Goal: Information Seeking & Learning: Learn about a topic

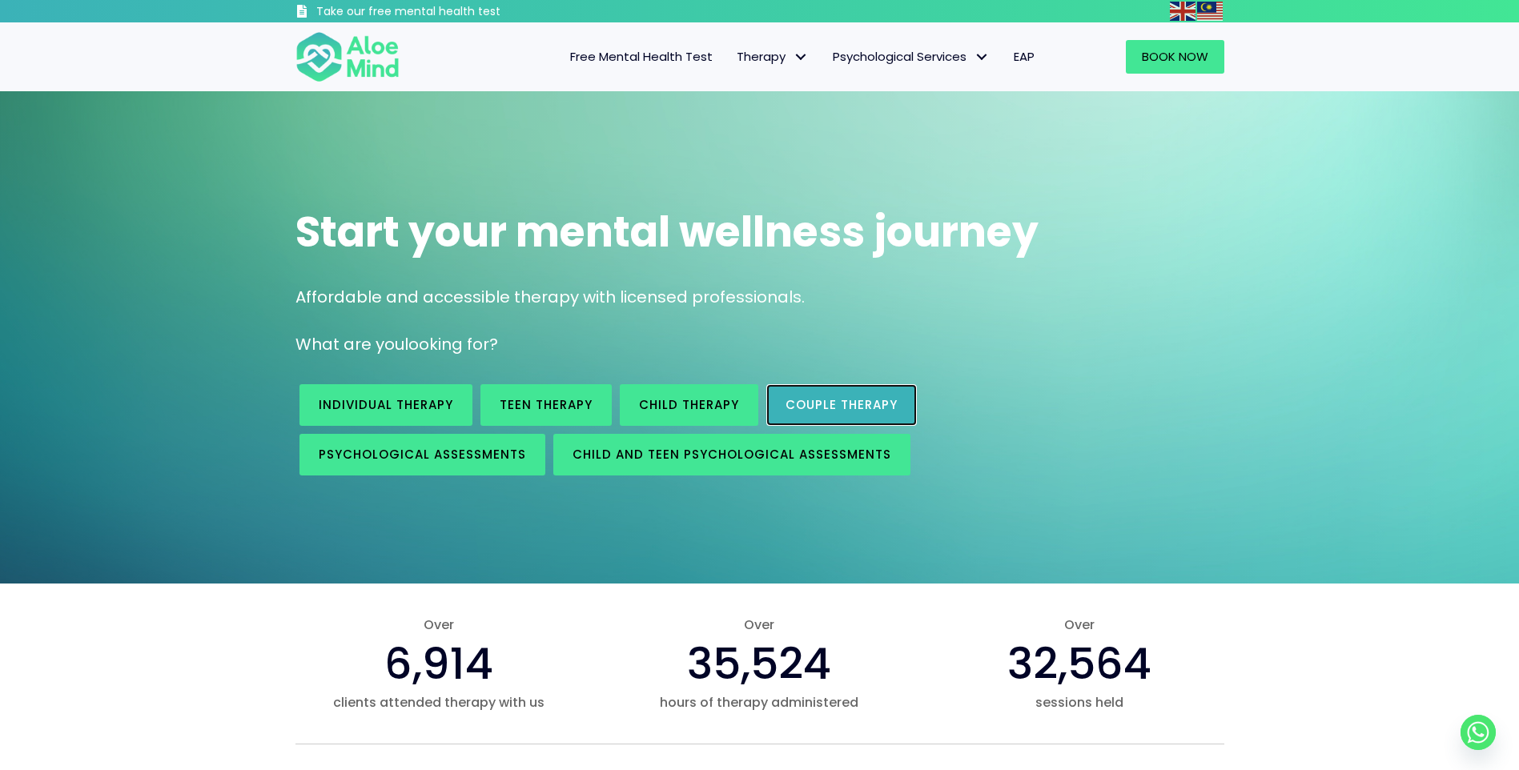
click at [859, 409] on span "Couple therapy" at bounding box center [842, 404] width 112 height 17
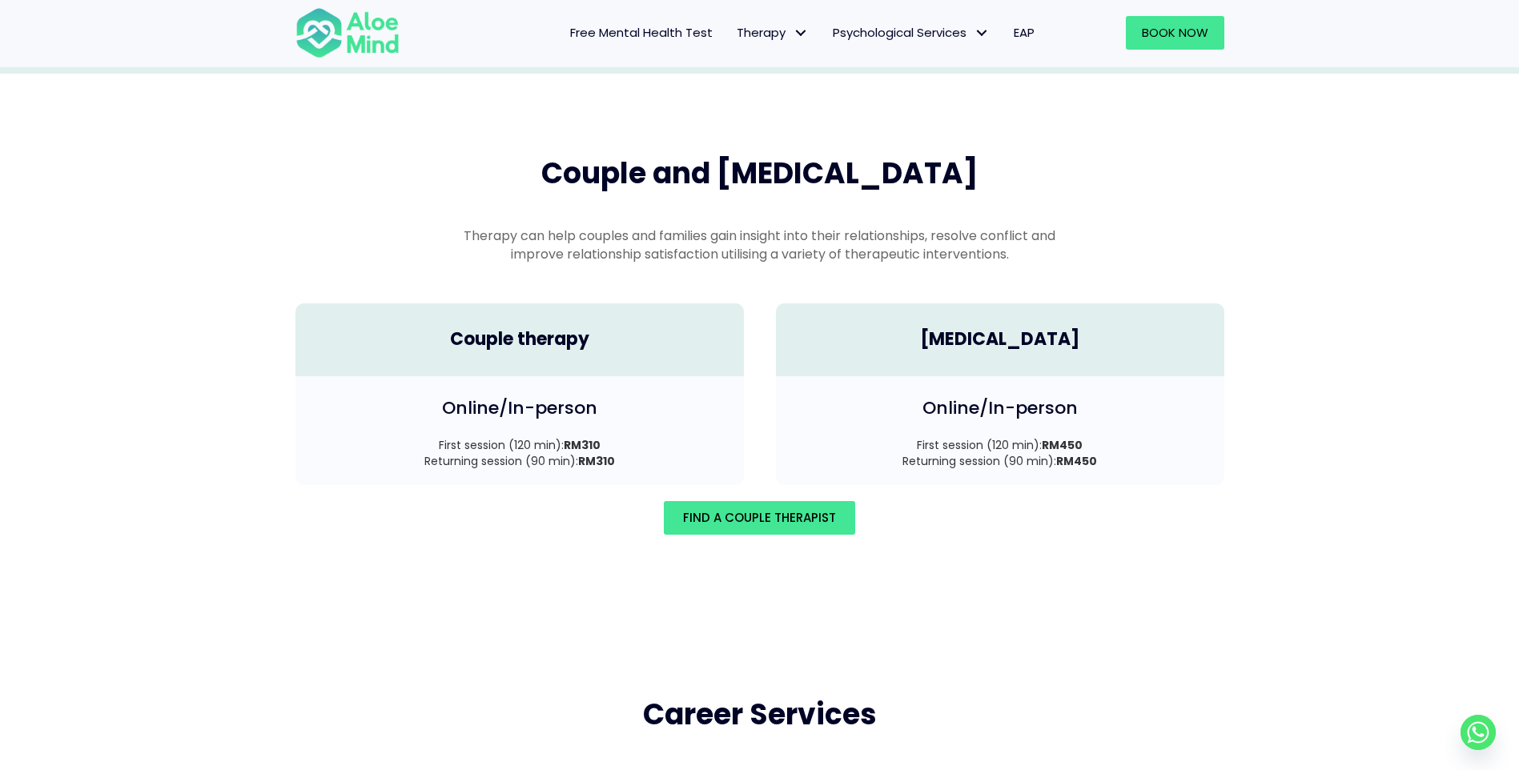
scroll to position [2133, 0]
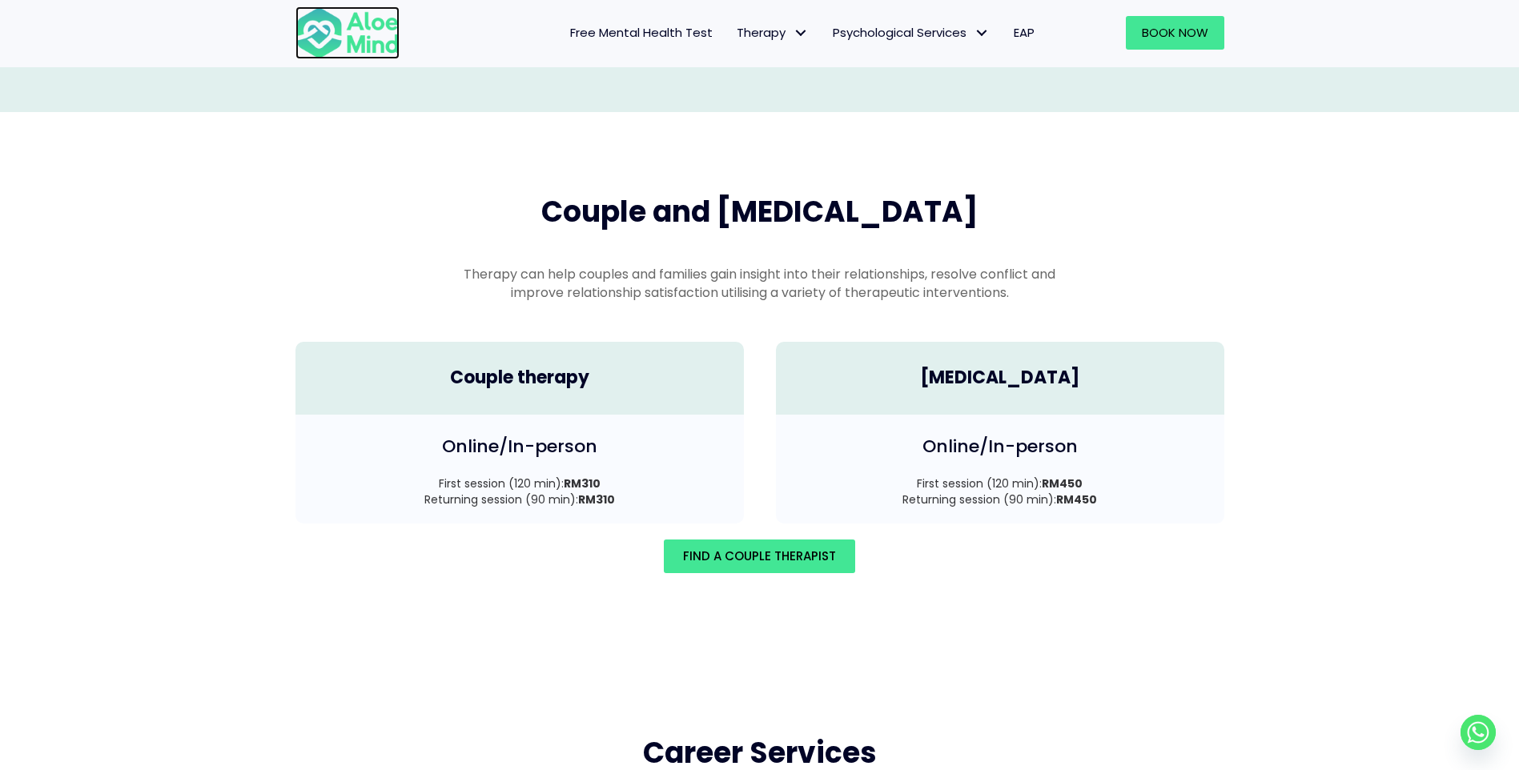
click at [358, 18] on img at bounding box center [347, 32] width 104 height 53
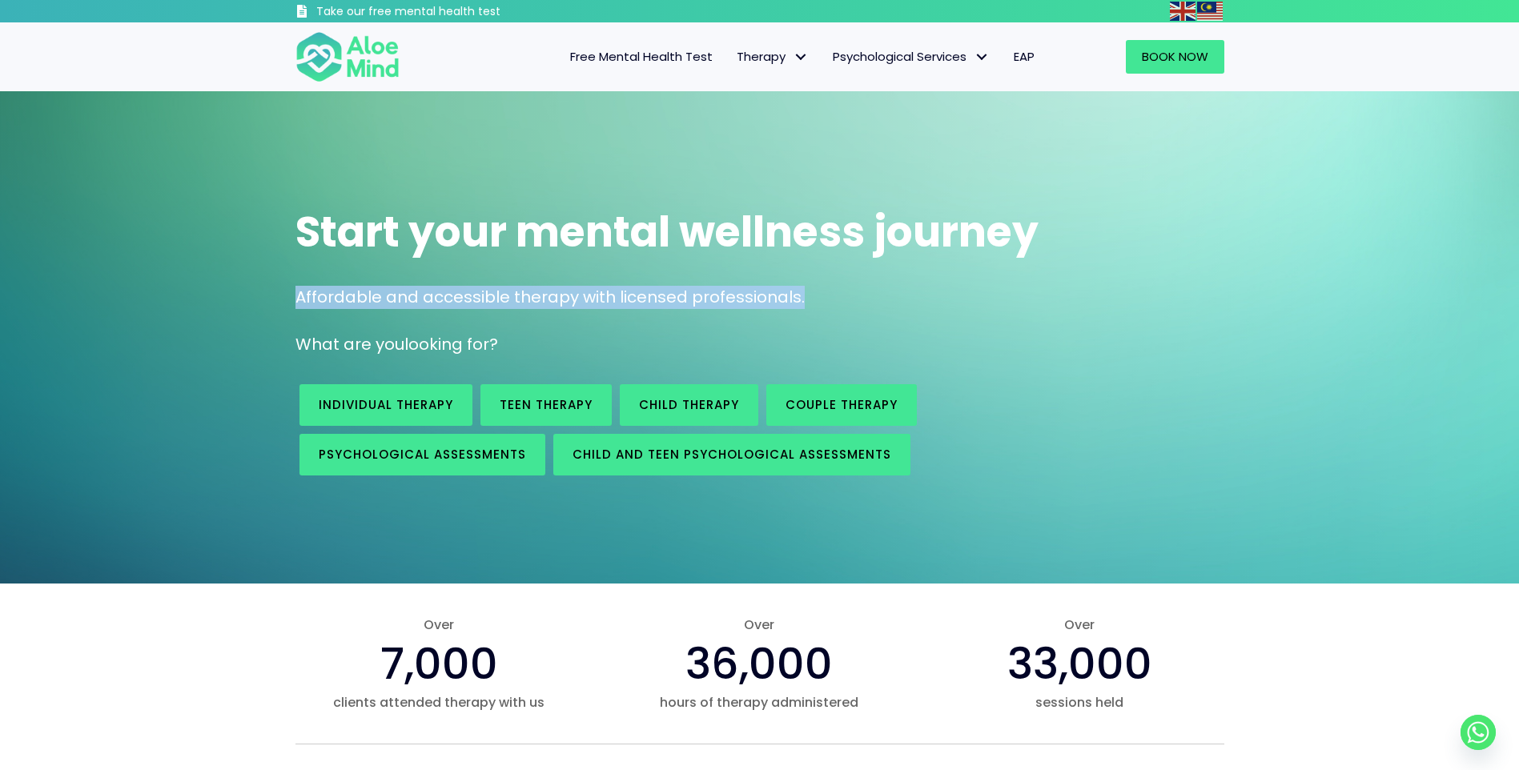
drag, startPoint x: 285, startPoint y: 298, endPoint x: 834, endPoint y: 310, distance: 549.4
click at [834, 310] on div "Affordable and accessible therapy with licensed professionals." at bounding box center [759, 301] width 961 height 47
drag, startPoint x: 997, startPoint y: 432, endPoint x: 941, endPoint y: 431, distance: 56.1
click at [999, 435] on div "Individual therapy Teen Therapy Child Therapy Couple therapy Psychological asse…" at bounding box center [653, 429] width 717 height 99
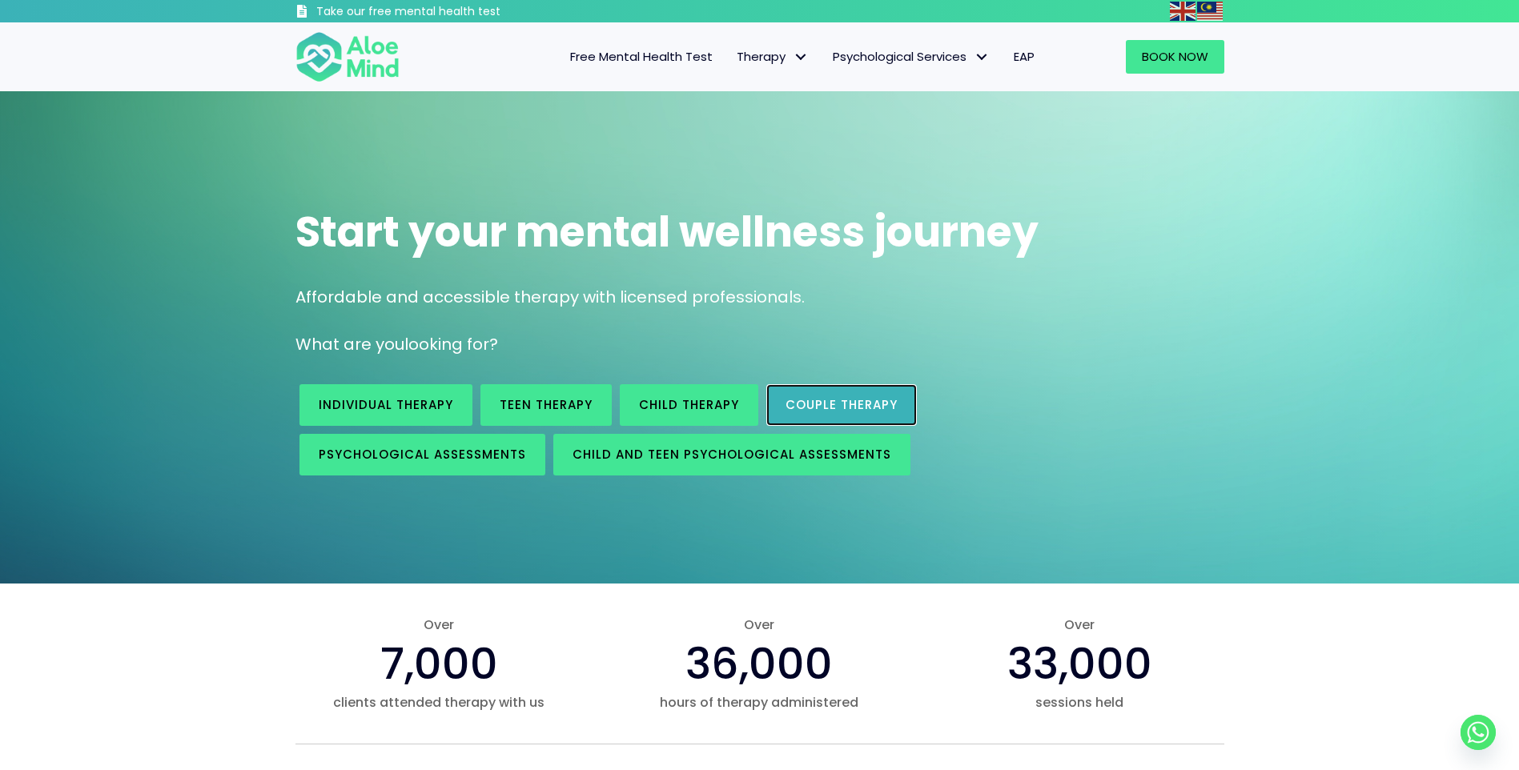
click at [866, 420] on link "Couple therapy" at bounding box center [841, 405] width 151 height 42
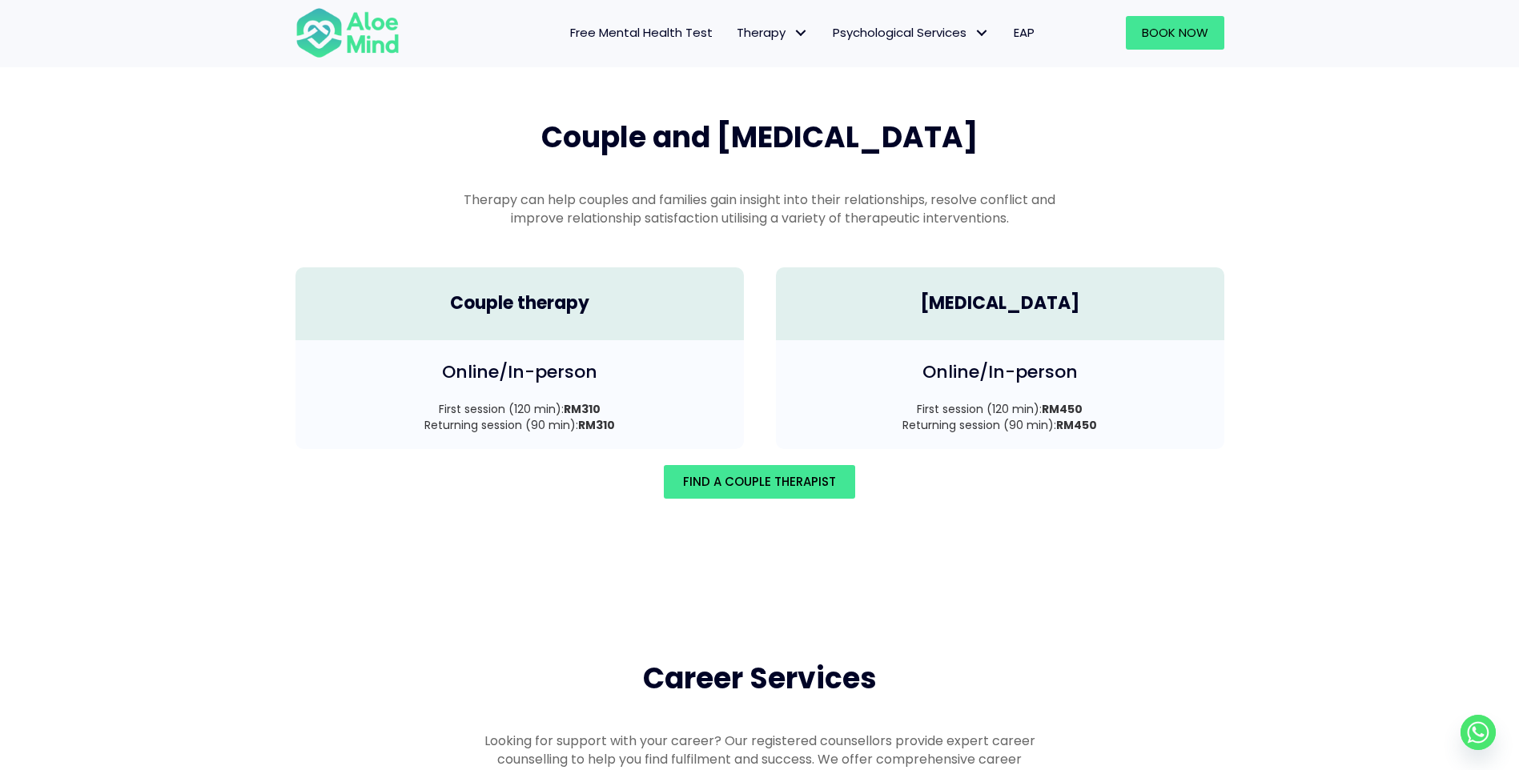
scroll to position [2213, 0]
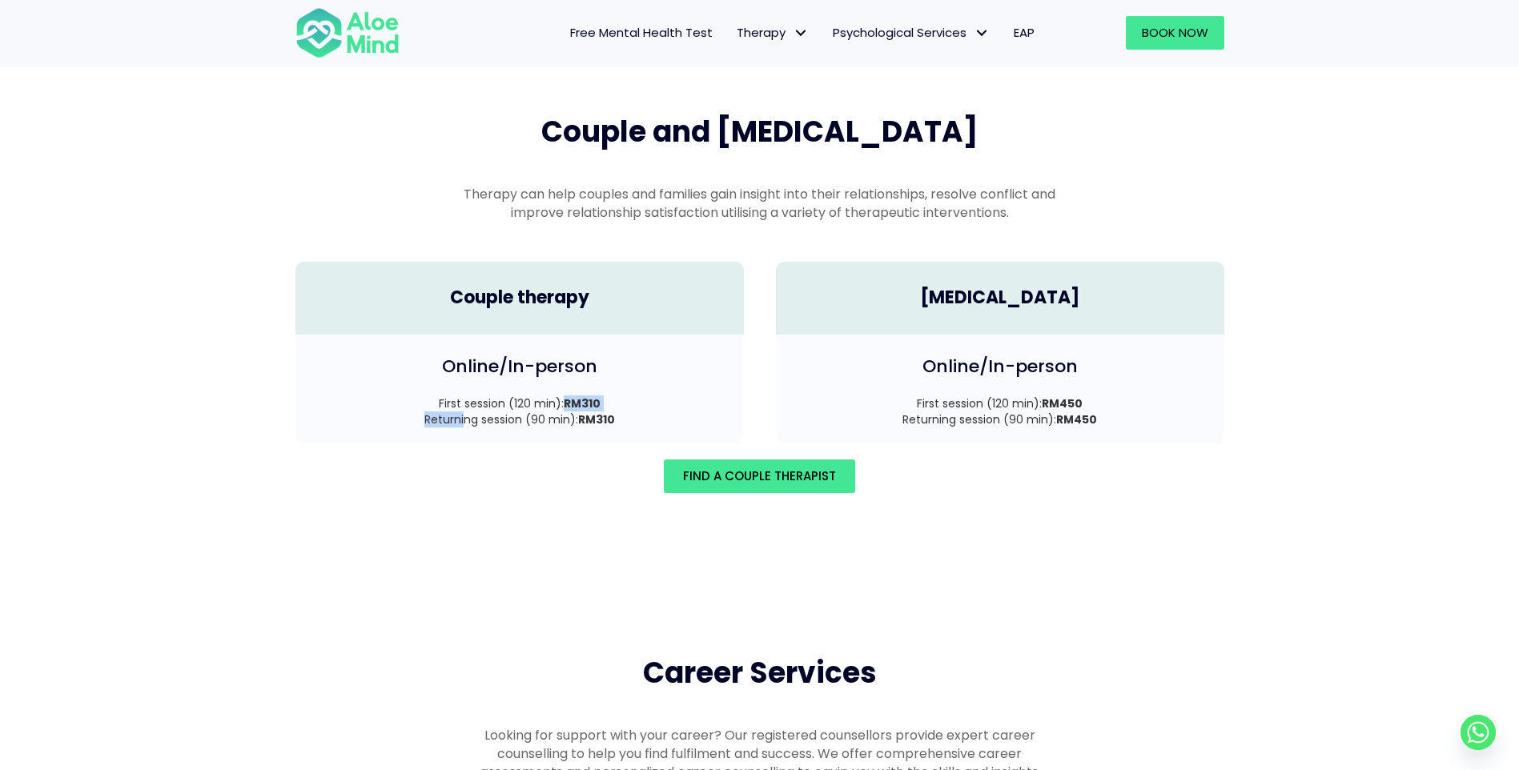
drag, startPoint x: 484, startPoint y: 392, endPoint x: 665, endPoint y: 378, distance: 181.5
click at [665, 396] on p "First session (120 min): RM310 Returning session (90 min): RM310" at bounding box center [519, 412] width 416 height 33
drag, startPoint x: 1115, startPoint y: 396, endPoint x: 966, endPoint y: 405, distance: 150.0
click at [966, 405] on p "First session (120 min): RM450 Returning session (90 min): RM450" at bounding box center [1000, 412] width 416 height 33
drag, startPoint x: 966, startPoint y: 405, endPoint x: 1003, endPoint y: 533, distance: 133.3
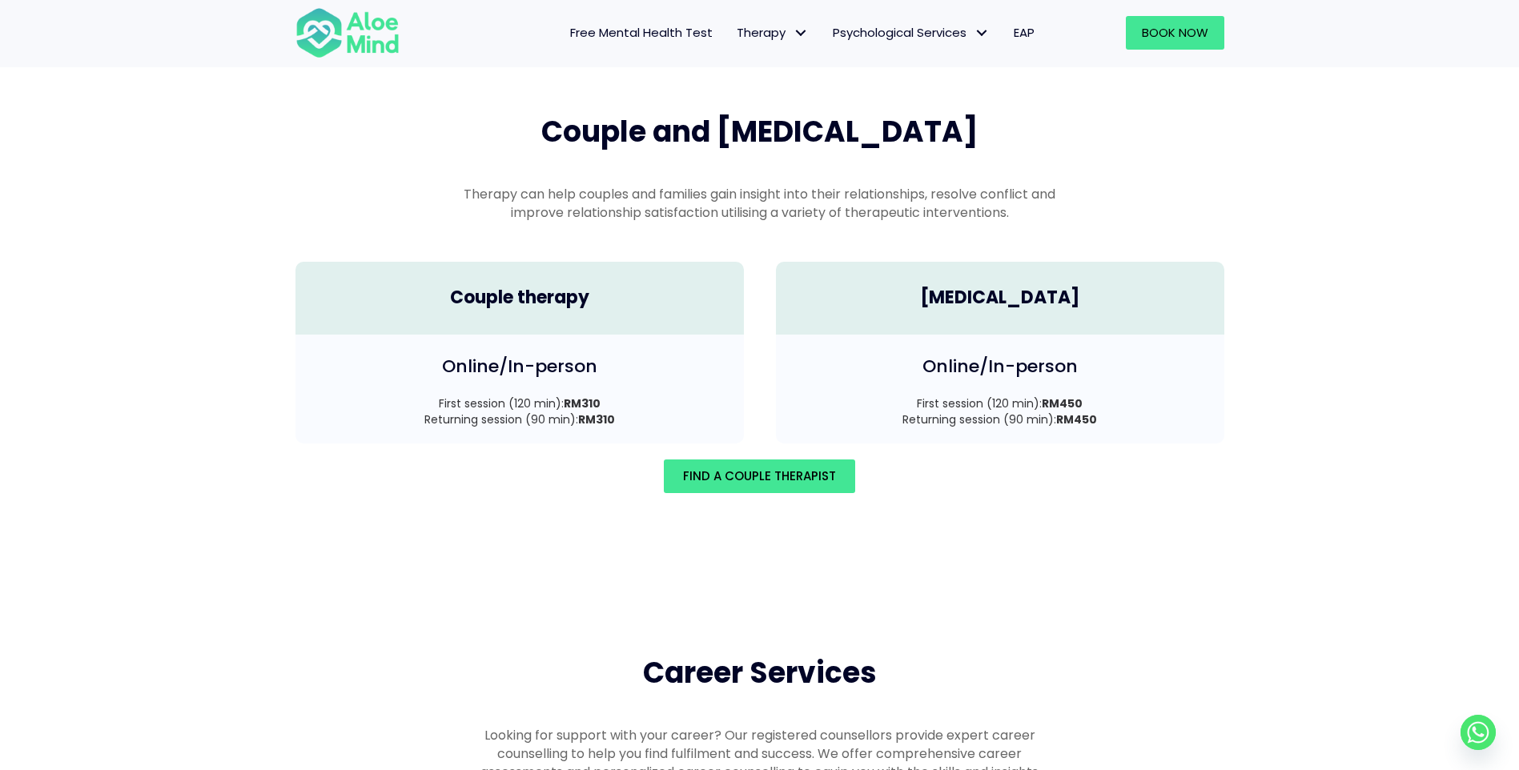
click at [1003, 533] on div "Couple and family therapy Therapy can help couples and families gain insight in…" at bounding box center [759, 302] width 1519 height 541
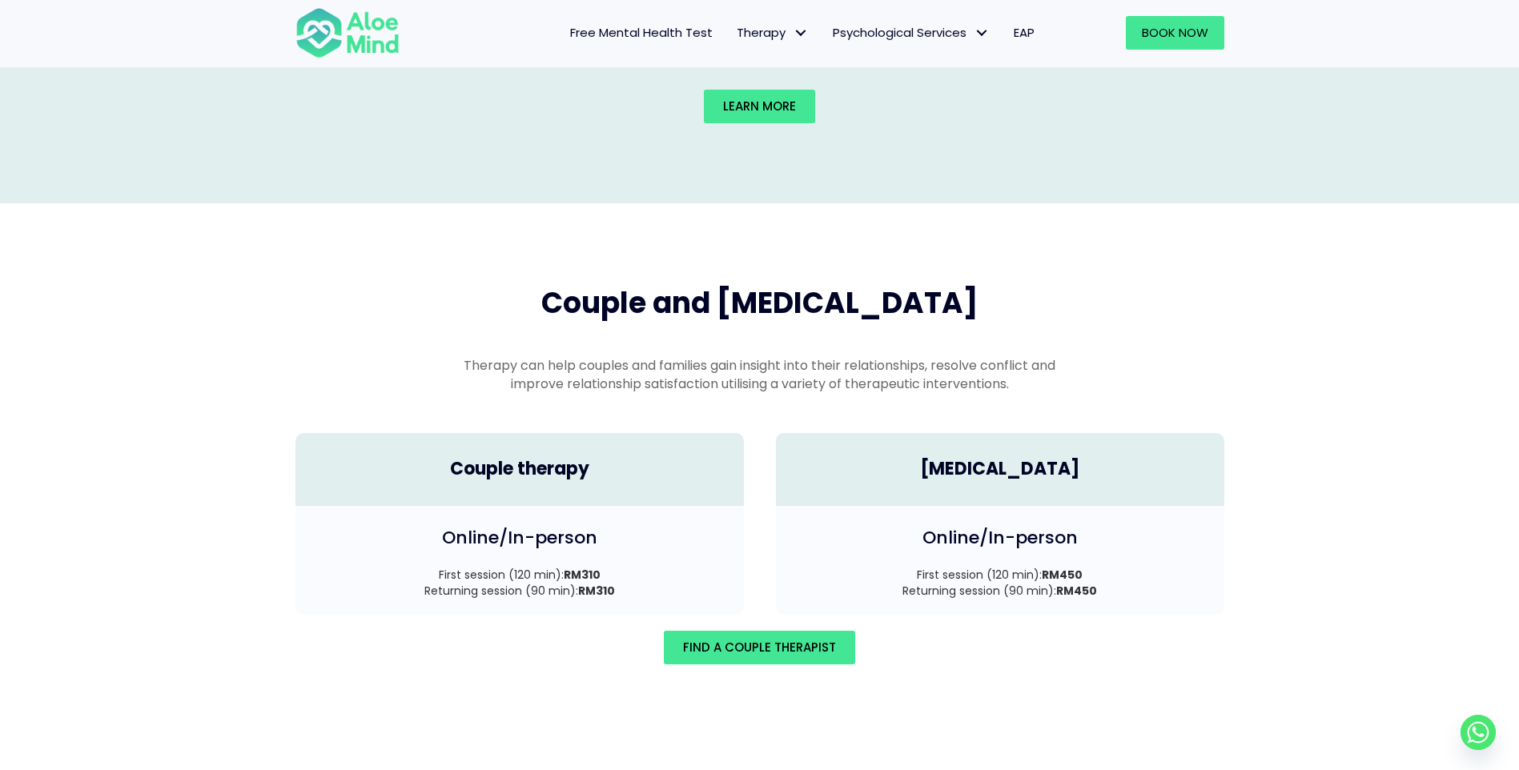
scroll to position [2053, 0]
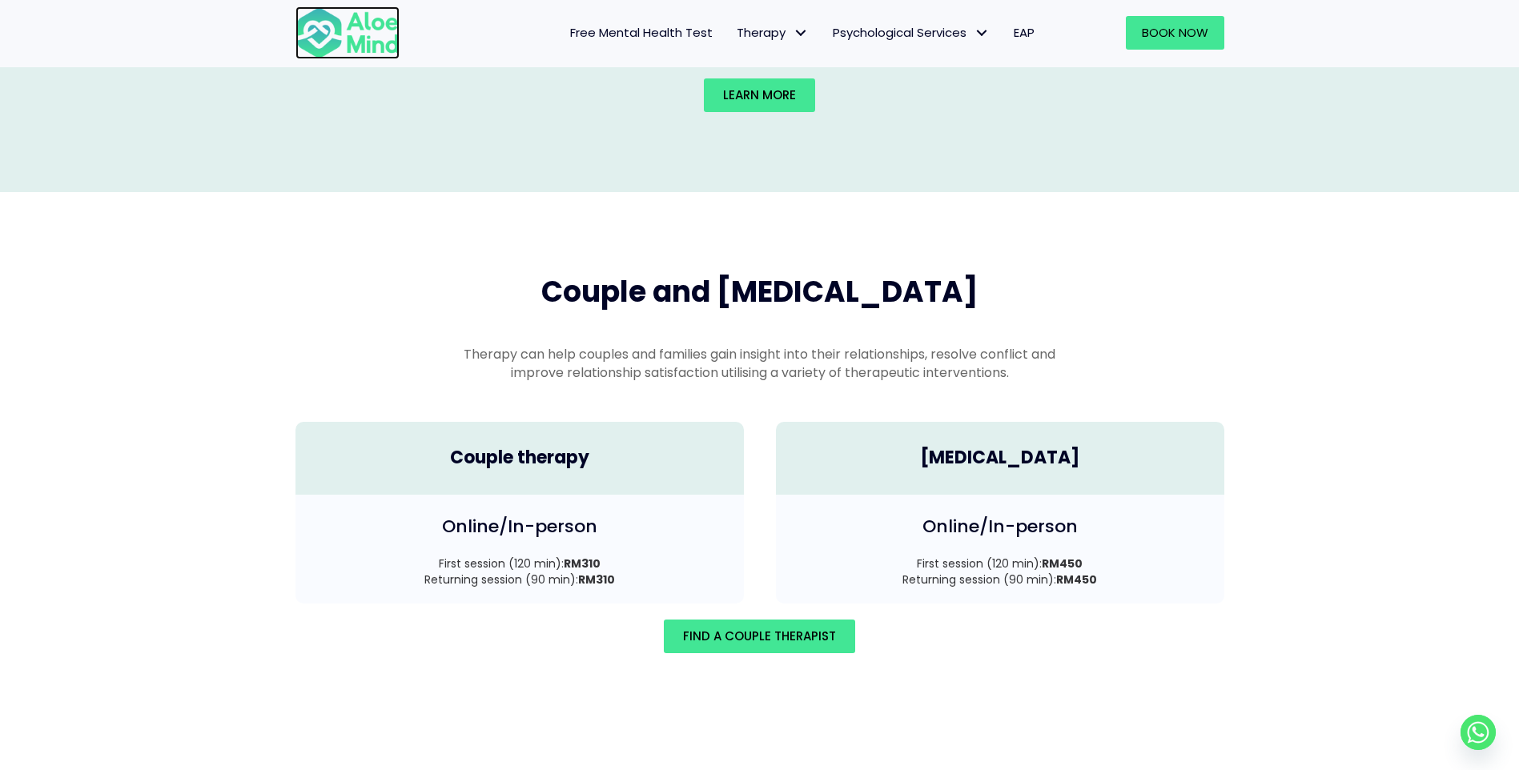
click at [349, 17] on img at bounding box center [347, 32] width 104 height 53
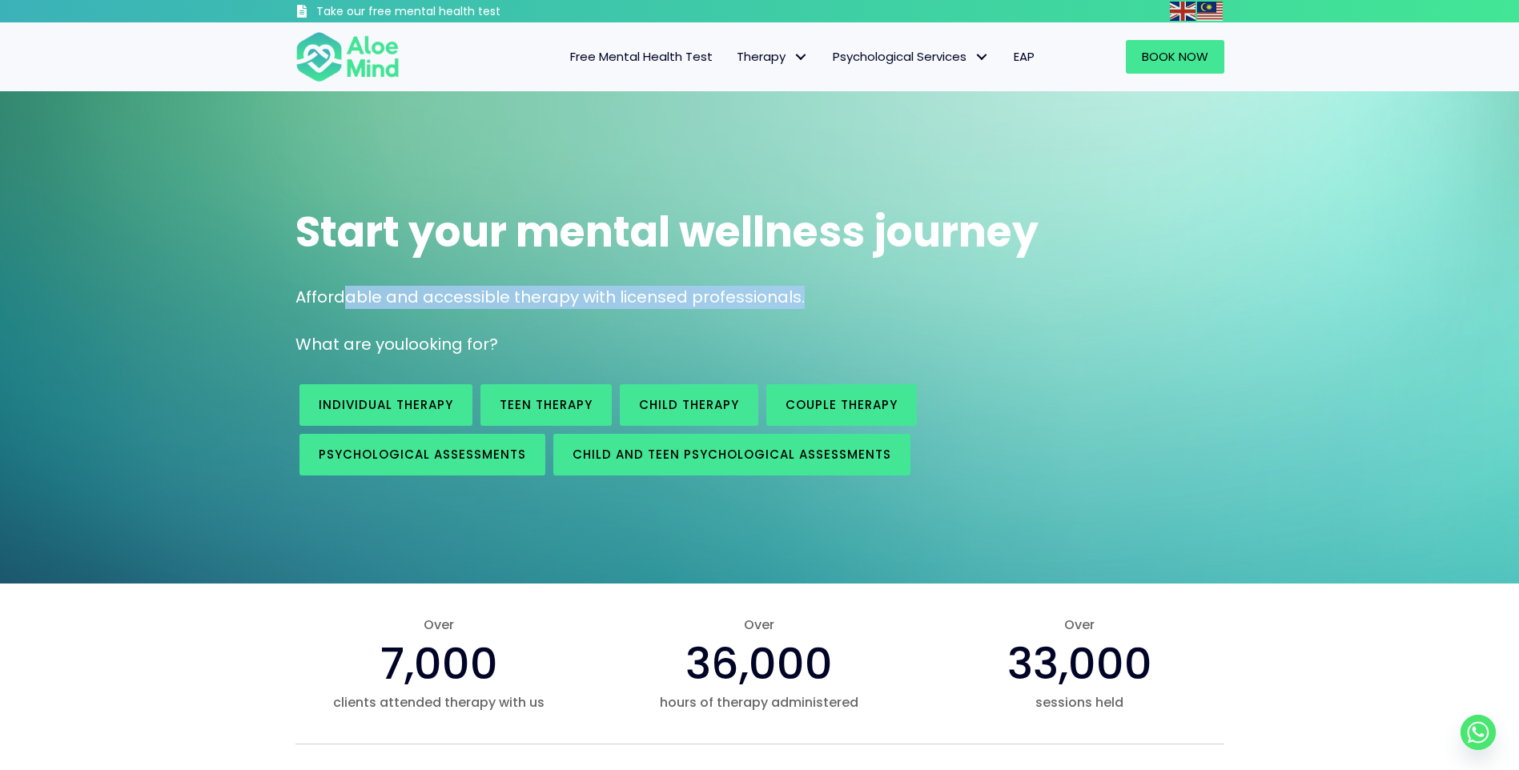
drag, startPoint x: 339, startPoint y: 293, endPoint x: 810, endPoint y: 291, distance: 470.8
click at [810, 291] on p "Affordable and accessible therapy with licensed professionals." at bounding box center [759, 297] width 929 height 23
click at [266, 506] on div "Start your mental wellness journey Affordable and accessible therapy with licen…" at bounding box center [759, 337] width 1519 height 492
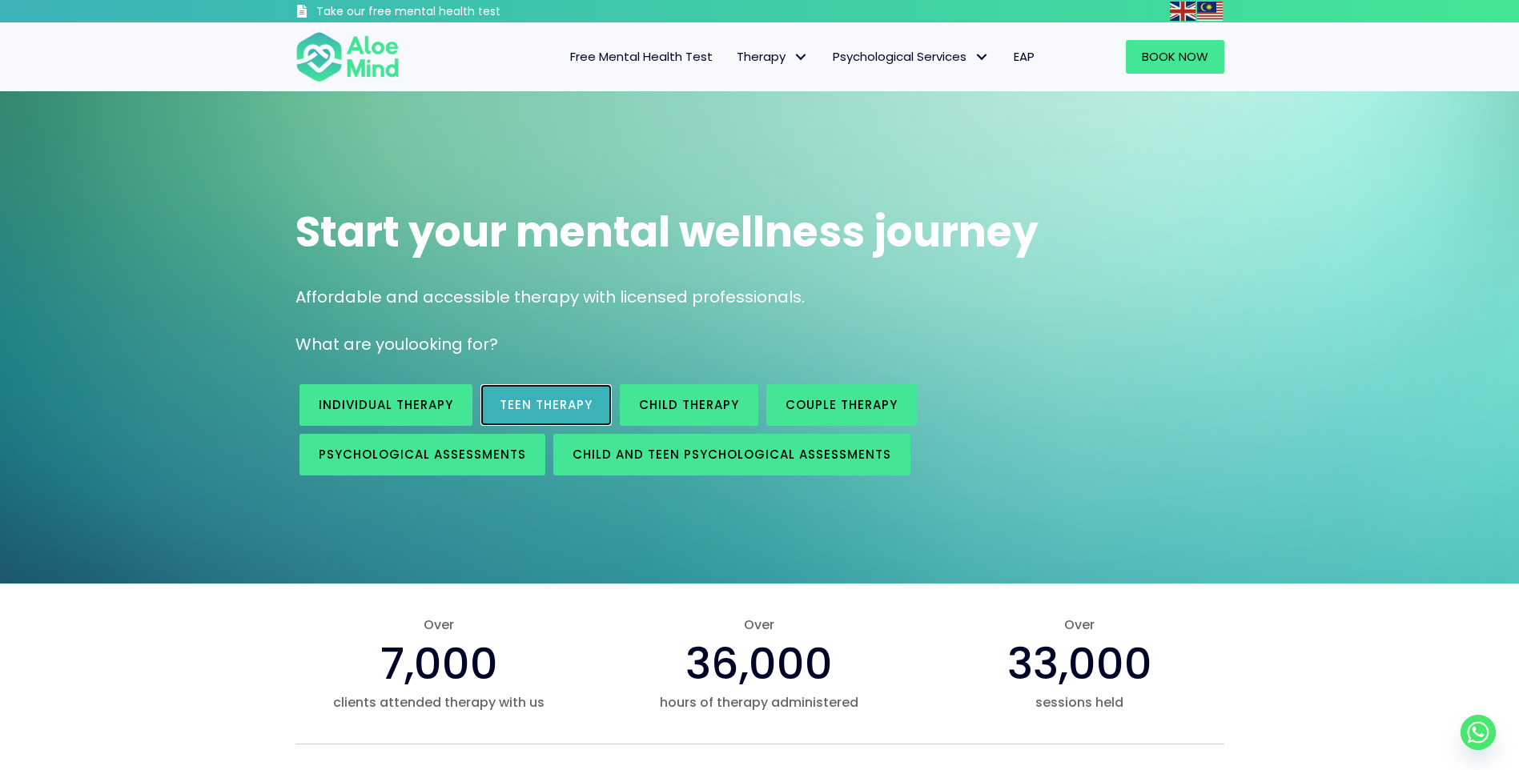
click at [547, 414] on link "Teen Therapy" at bounding box center [545, 405] width 131 height 42
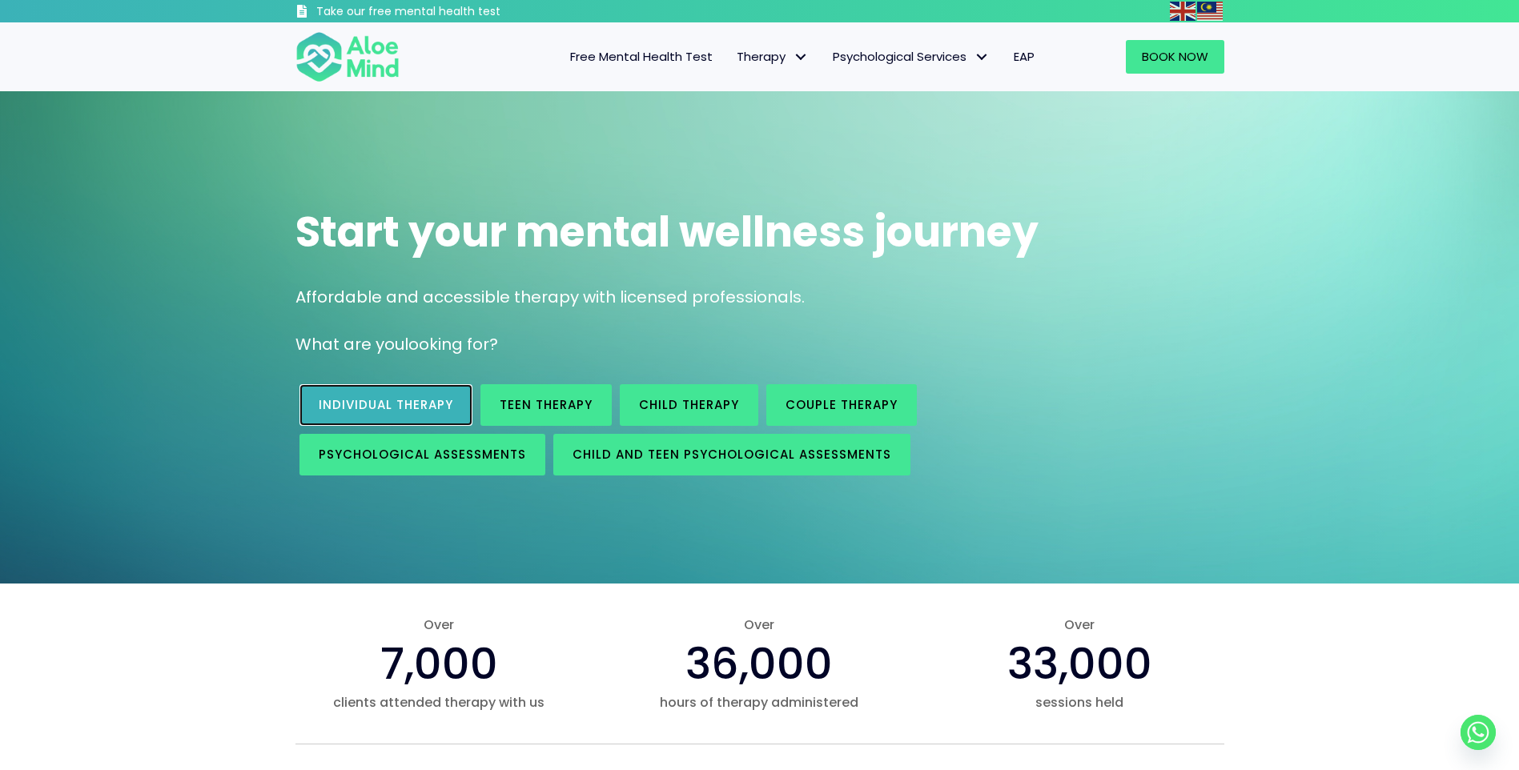
click at [401, 399] on span "Individual therapy" at bounding box center [386, 404] width 135 height 17
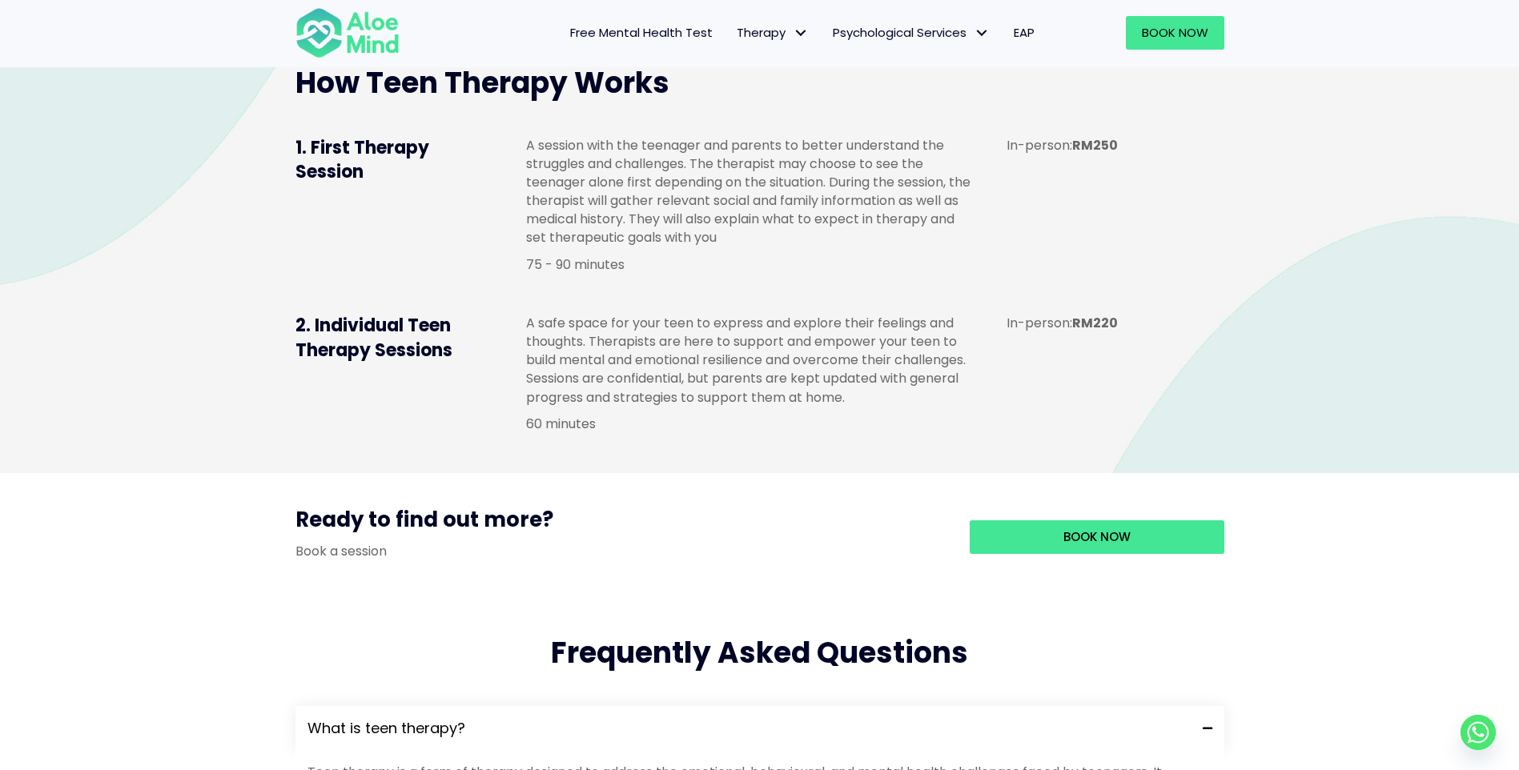
scroll to position [1121, 0]
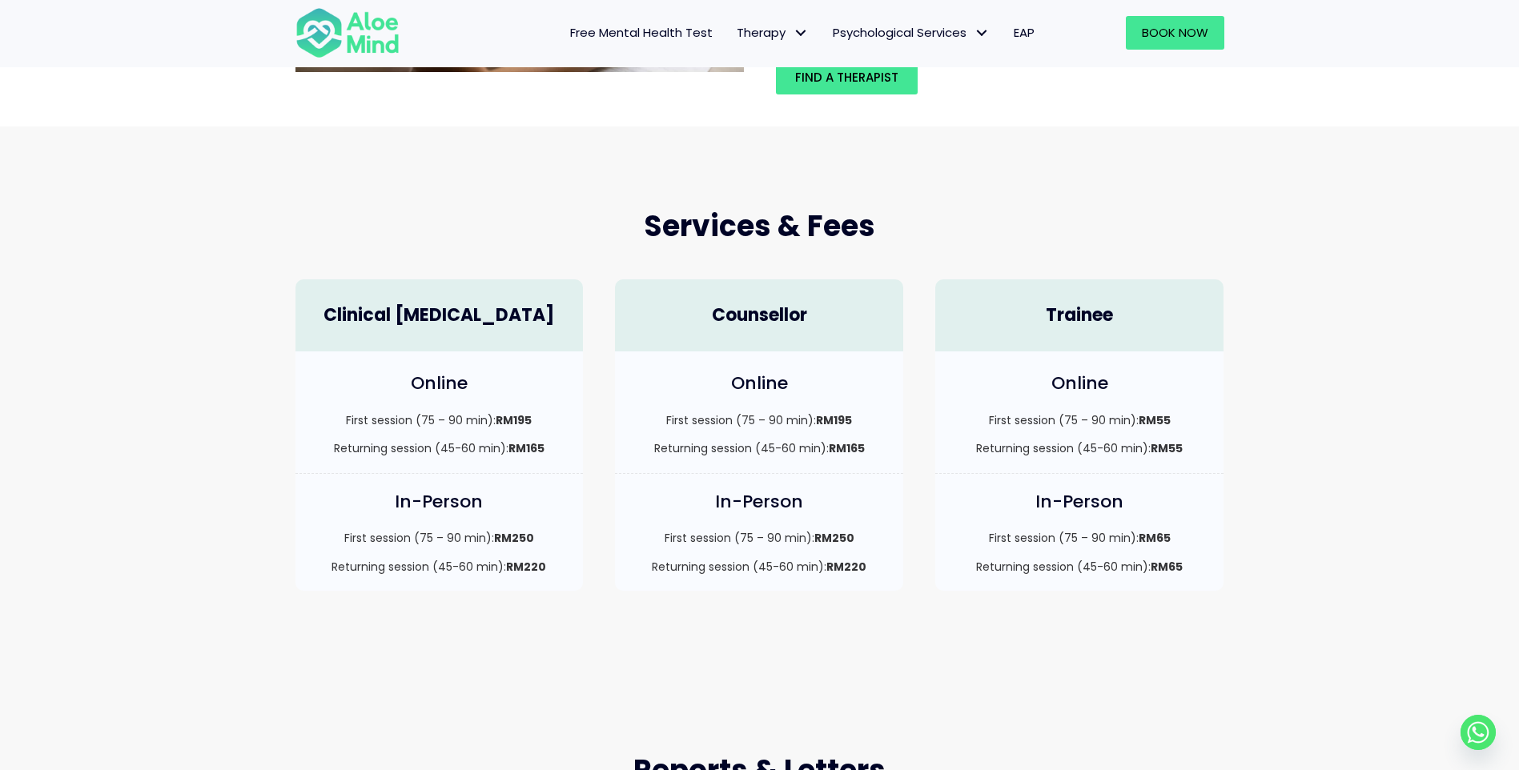
scroll to position [320, 0]
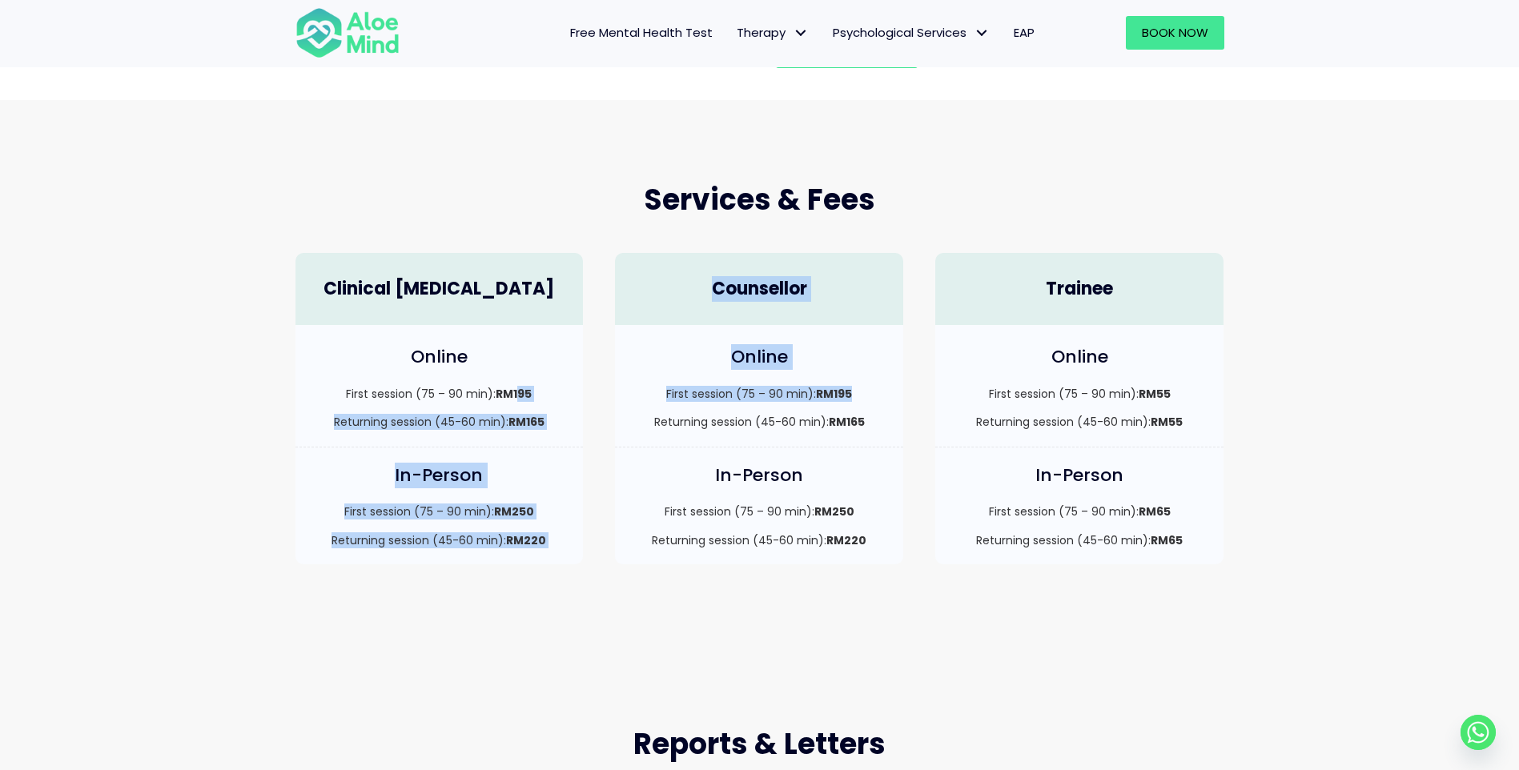
drag, startPoint x: 516, startPoint y: 390, endPoint x: 888, endPoint y: 380, distance: 371.7
click at [888, 380] on div "Clinical [MEDICAL_DATA] Online First session (75 – 90 min): RM195 Returning ses…" at bounding box center [759, 409] width 961 height 344
drag, startPoint x: 888, startPoint y: 380, endPoint x: 865, endPoint y: 402, distance: 31.7
click at [865, 402] on p "First session (75 – 90 min): RM195" at bounding box center [759, 394] width 256 height 16
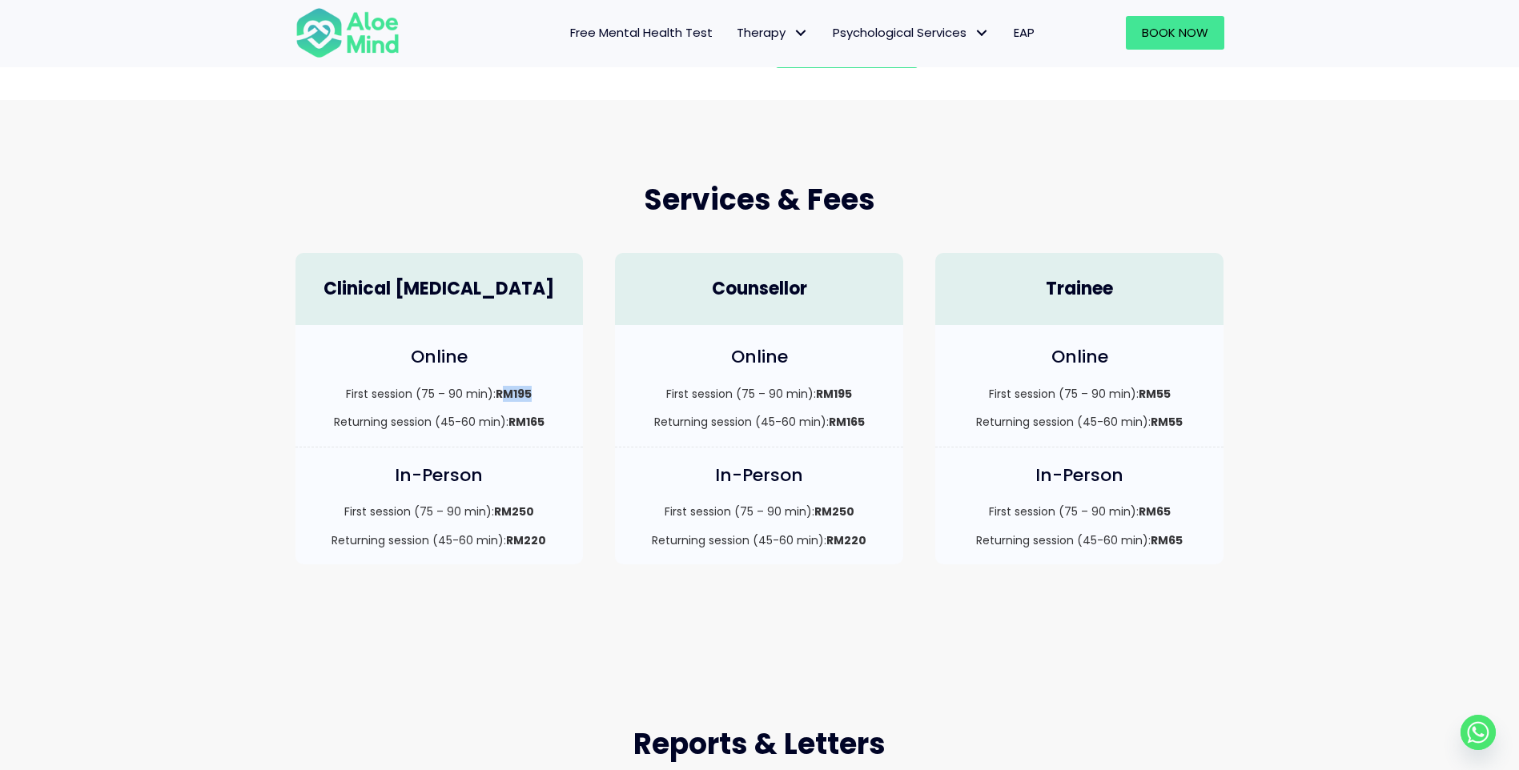
drag, startPoint x: 508, startPoint y: 395, endPoint x: 544, endPoint y: 394, distance: 36.0
click at [544, 394] on p "First session (75 – 90 min): RM195" at bounding box center [439, 394] width 256 height 16
drag, startPoint x: 544, startPoint y: 394, endPoint x: 831, endPoint y: 402, distance: 287.6
click at [549, 402] on p "First session (75 – 90 min): RM195" at bounding box center [439, 394] width 256 height 16
drag, startPoint x: 778, startPoint y: 394, endPoint x: 851, endPoint y: 382, distance: 74.6
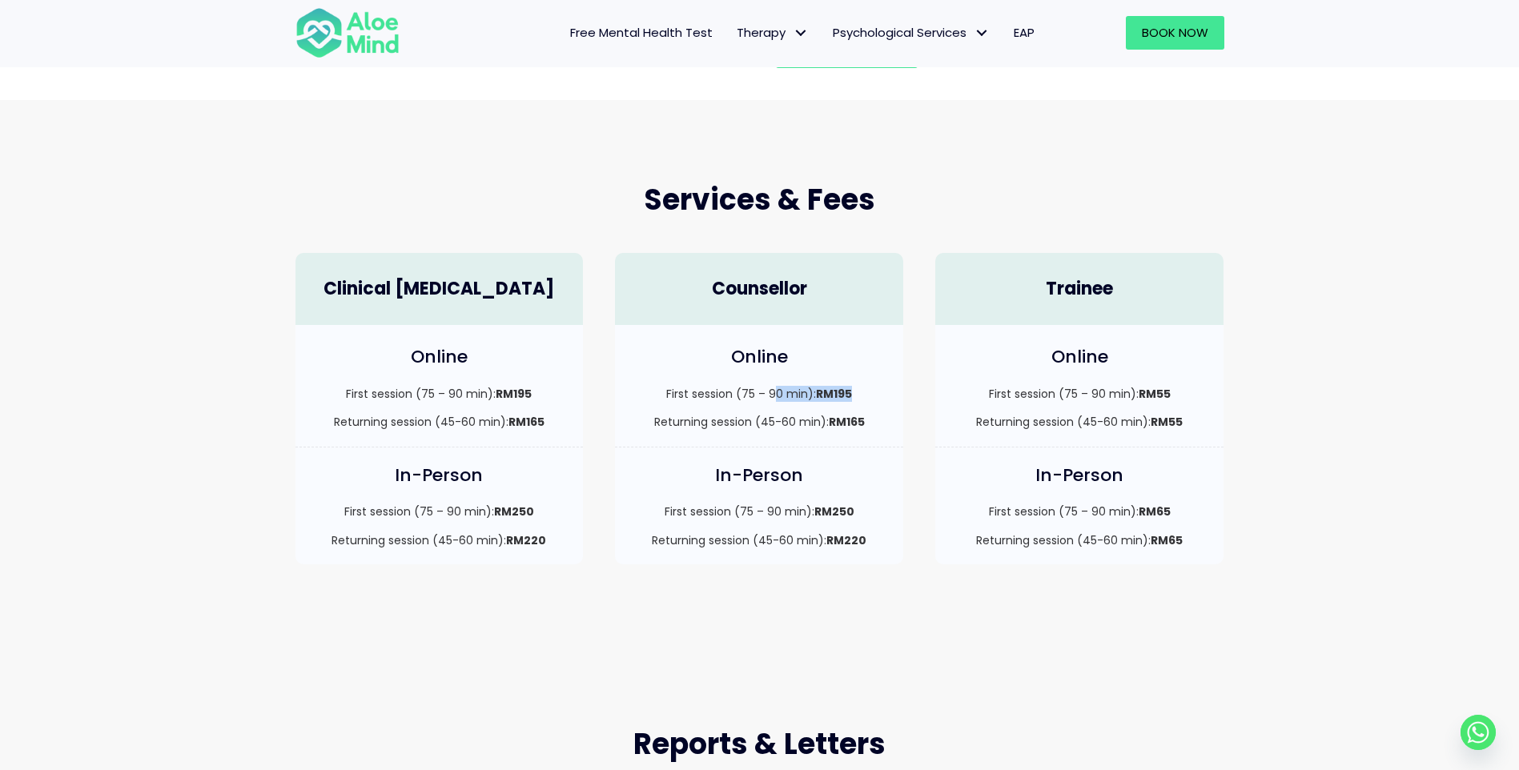
click at [851, 382] on div "Online First session (75 – 90 min): RM195 Returning session (45-60 min): RM165" at bounding box center [759, 386] width 288 height 122
drag, startPoint x: 851, startPoint y: 382, endPoint x: 858, endPoint y: 404, distance: 22.8
click at [858, 393] on p "First session (75 – 90 min): RM195" at bounding box center [759, 394] width 256 height 16
drag, startPoint x: 861, startPoint y: 393, endPoint x: 825, endPoint y: 398, distance: 36.4
click at [825, 398] on p "First session (75 – 90 min): RM195" at bounding box center [759, 394] width 256 height 16
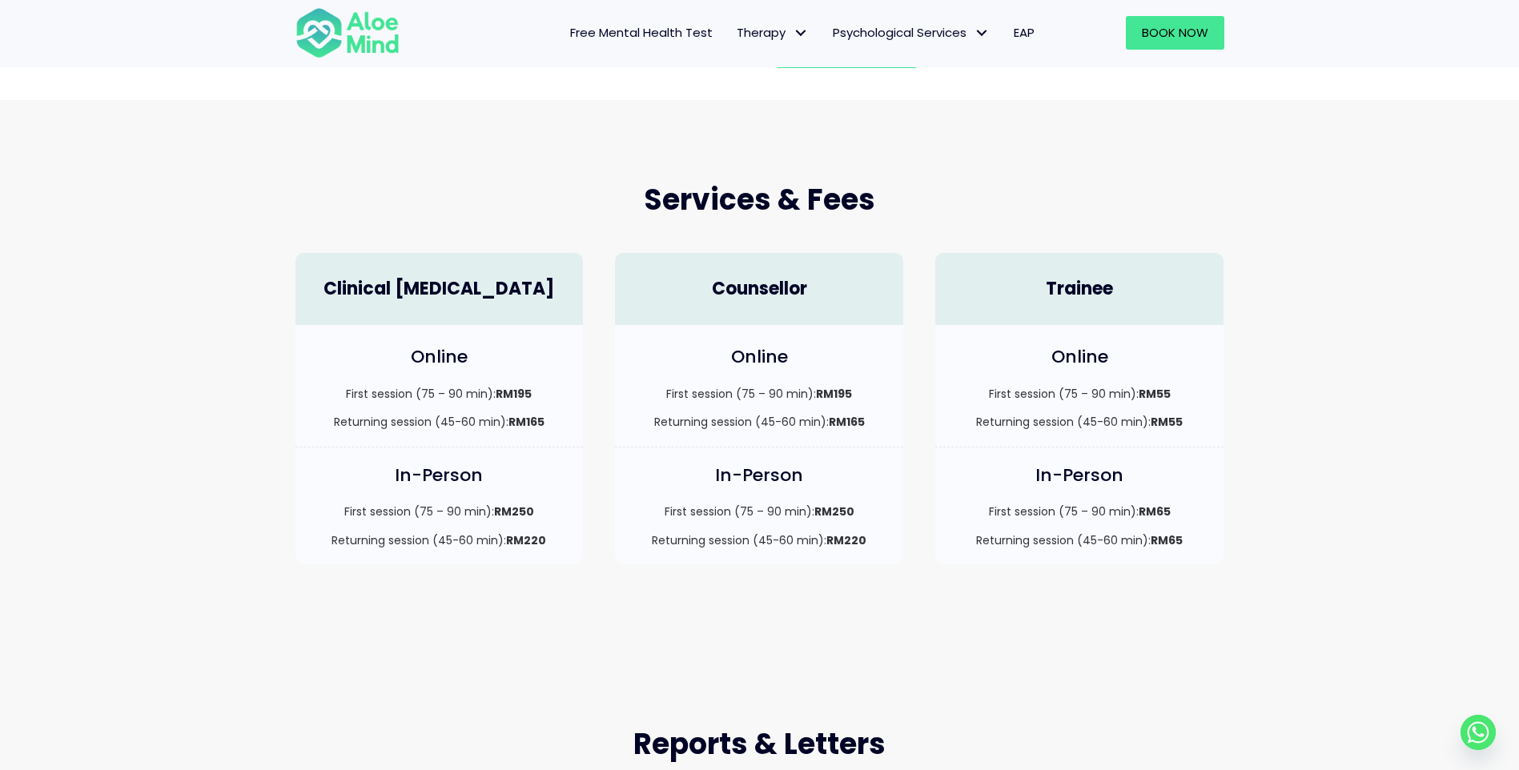
drag, startPoint x: 825, startPoint y: 398, endPoint x: 814, endPoint y: 407, distance: 14.3
click at [814, 407] on div "First session (75 – 90 min): RM195 Returning session (45-60 min): RM165" at bounding box center [759, 408] width 256 height 45
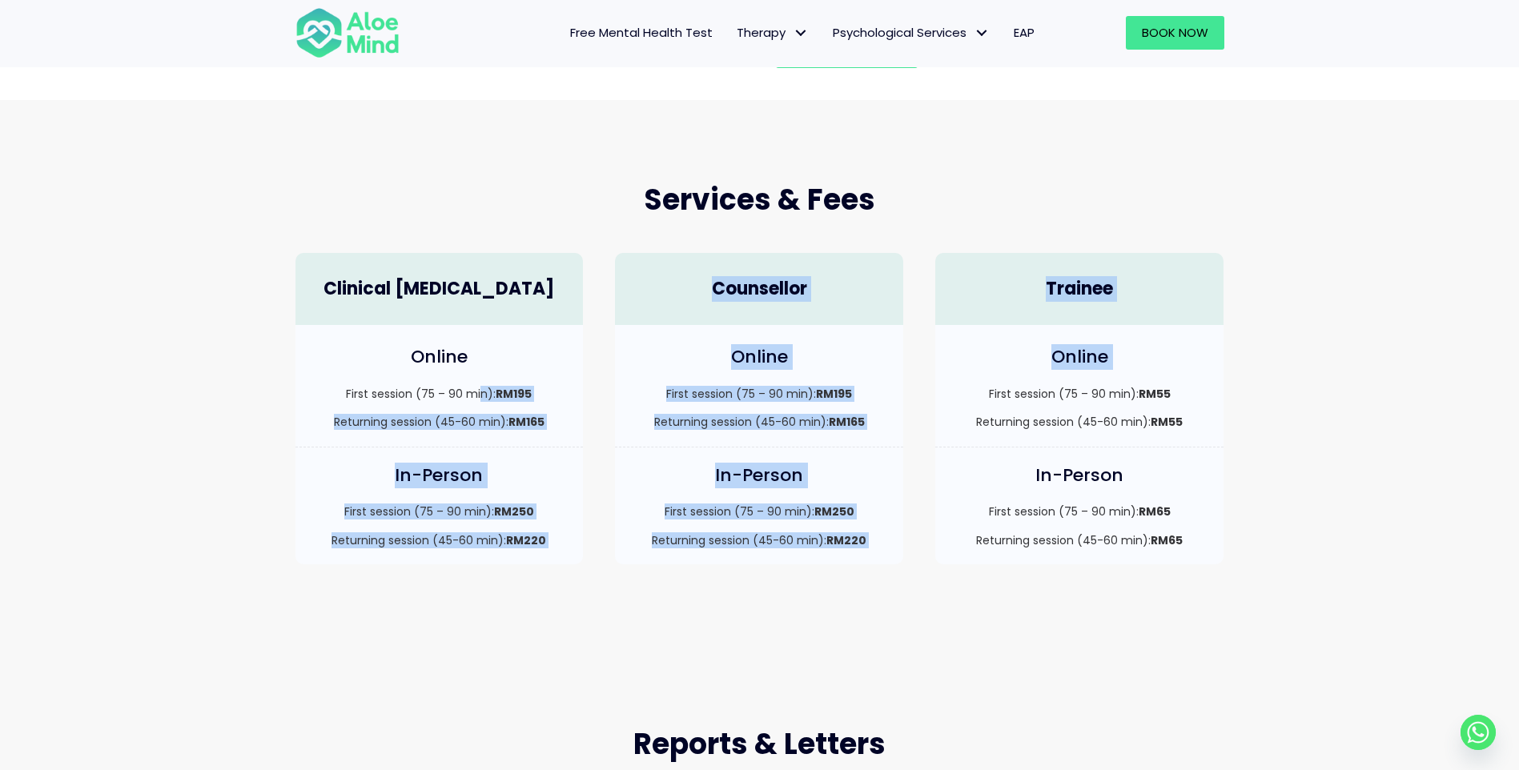
drag, startPoint x: 478, startPoint y: 392, endPoint x: 968, endPoint y: 391, distance: 490.1
click at [968, 391] on div "Clinical [MEDICAL_DATA] Online First session (75 – 90 min): RM195 Returning ses…" at bounding box center [759, 409] width 961 height 344
drag, startPoint x: 968, startPoint y: 391, endPoint x: 878, endPoint y: 420, distance: 94.5
click at [878, 420] on p "Returning session (45-60 min): RM165" at bounding box center [759, 422] width 256 height 16
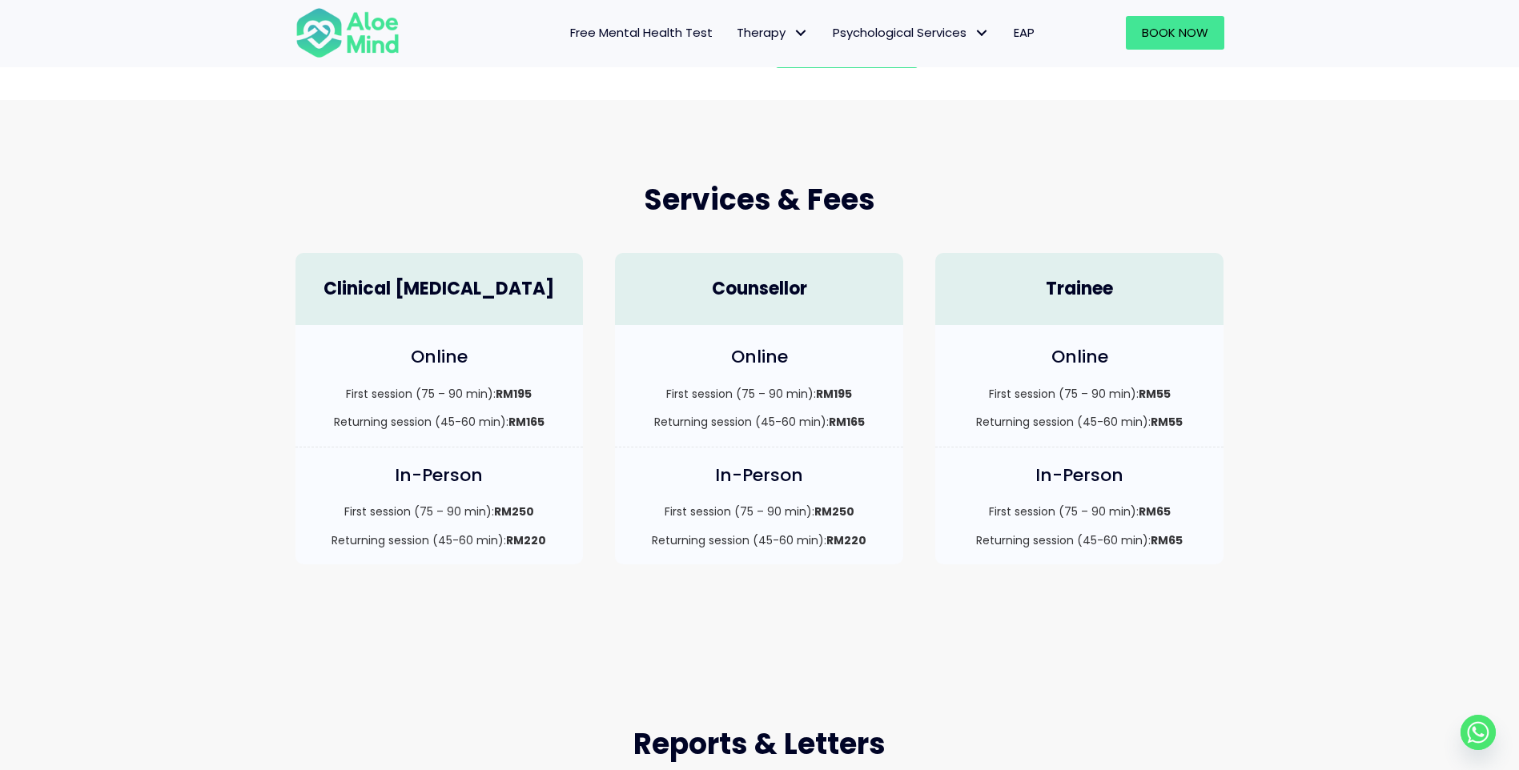
drag, startPoint x: 447, startPoint y: 387, endPoint x: 476, endPoint y: 400, distance: 31.5
click at [476, 400] on p "First session (75 – 90 min): RM195" at bounding box center [439, 394] width 256 height 16
drag, startPoint x: 476, startPoint y: 400, endPoint x: 498, endPoint y: 399, distance: 22.4
click at [498, 399] on p "First session (75 – 90 min): RM195" at bounding box center [439, 394] width 256 height 16
click at [766, 460] on div "In-Person First session (75 – 90 min): RM250 Returning session (45-60 min): RM2…" at bounding box center [759, 506] width 288 height 117
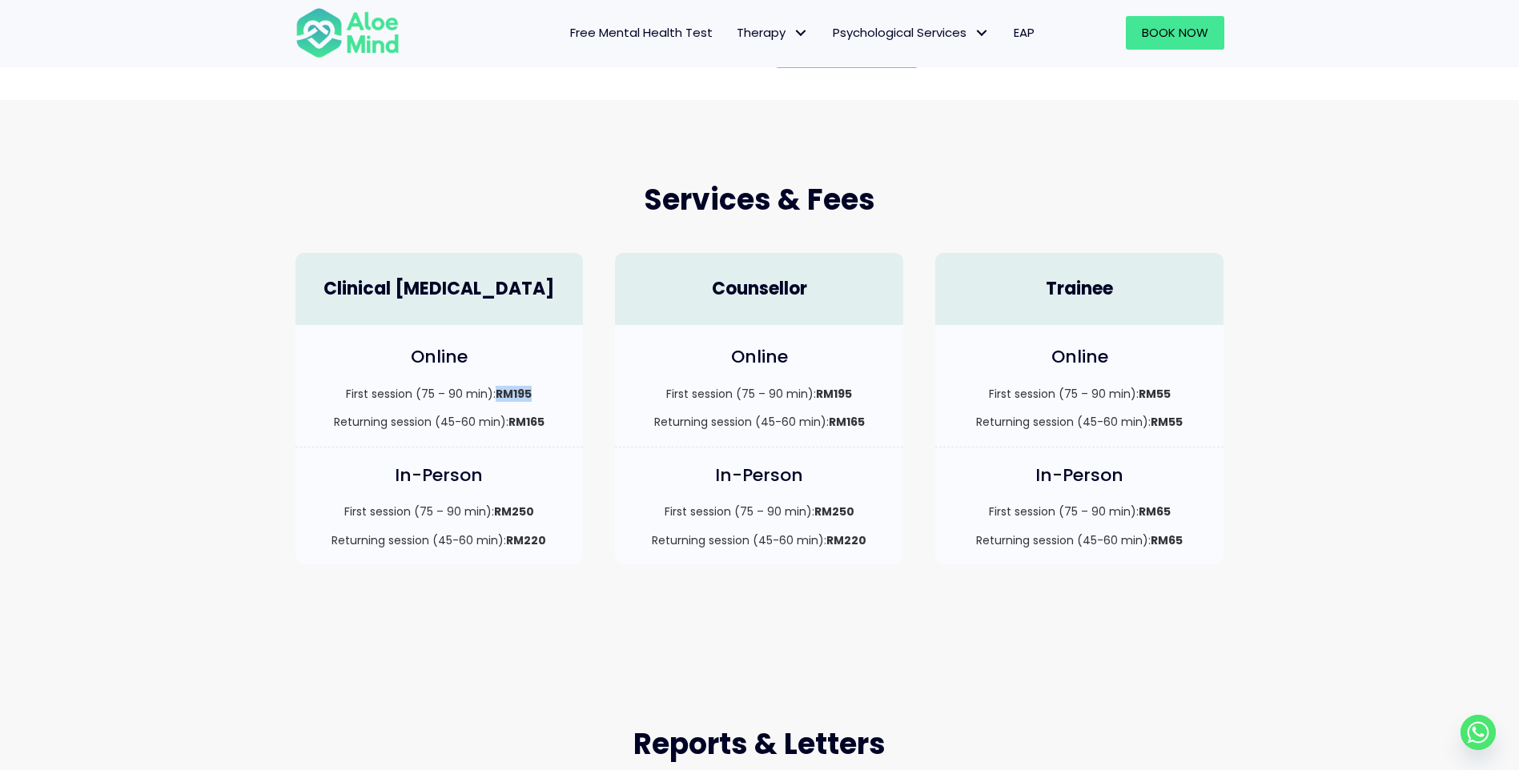
drag, startPoint x: 533, startPoint y: 394, endPoint x: 496, endPoint y: 396, distance: 36.1
click at [496, 396] on p "First session (75 – 90 min): RM195" at bounding box center [439, 394] width 256 height 16
drag, startPoint x: 496, startPoint y: 396, endPoint x: 565, endPoint y: 395, distance: 68.9
click at [565, 395] on p "First session (75 – 90 min): RM195" at bounding box center [439, 394] width 256 height 16
click at [585, 496] on div "In-Person First session (75 – 90 min): RM250 Returning session (45-60 min): RM2…" at bounding box center [439, 514] width 320 height 133
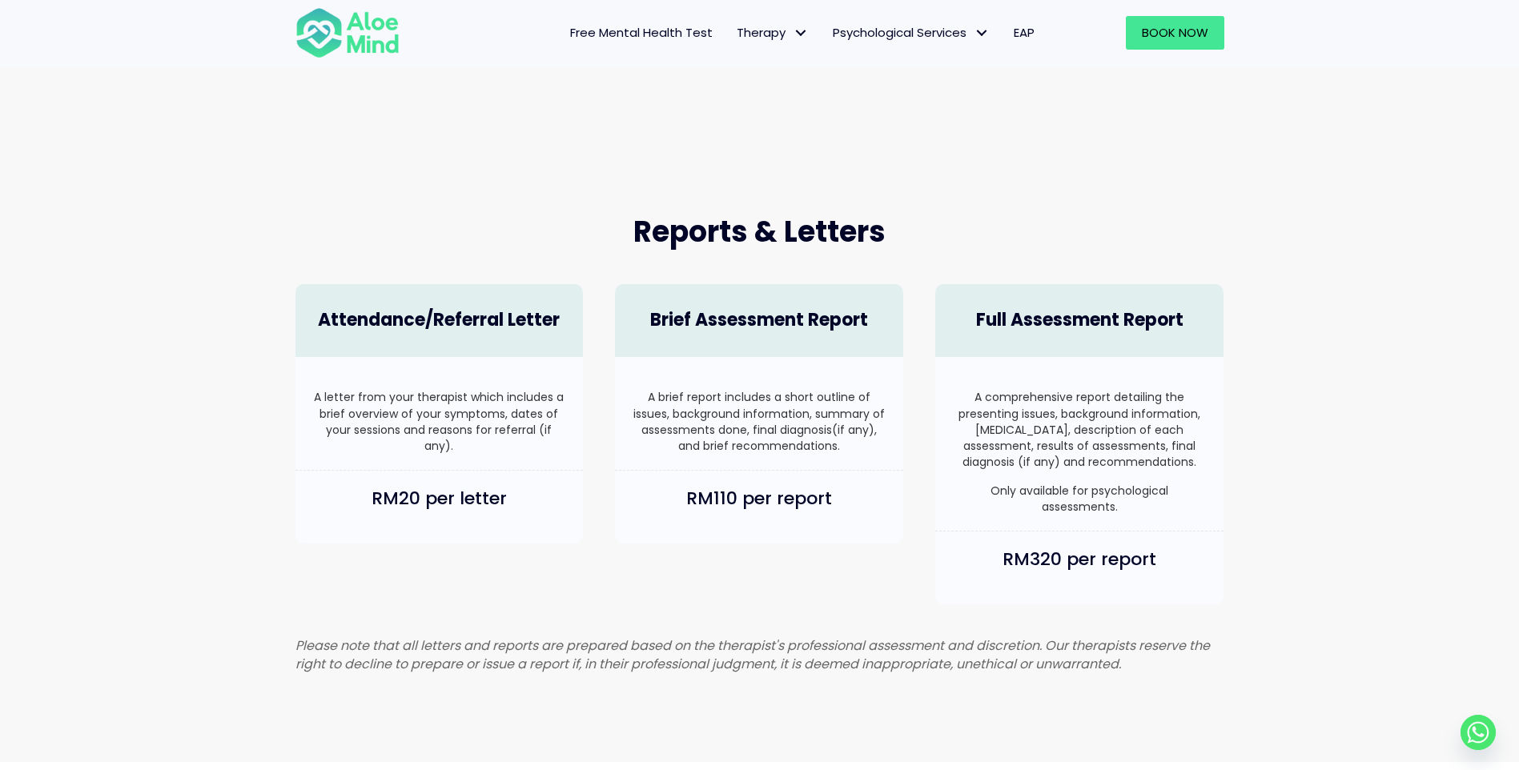
scroll to position [1041, 0]
